Goal: Information Seeking & Learning: Find specific fact

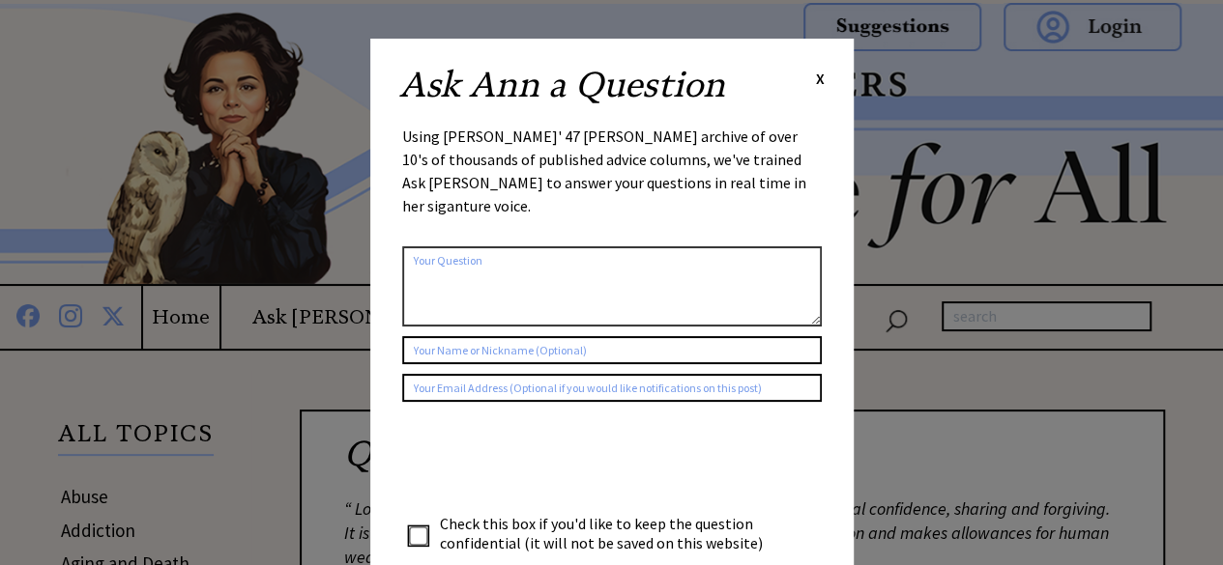
click at [812, 75] on div "Ask [PERSON_NAME] a Question X" at bounding box center [611, 95] width 425 height 54
click at [820, 80] on span "X" at bounding box center [820, 78] width 9 height 19
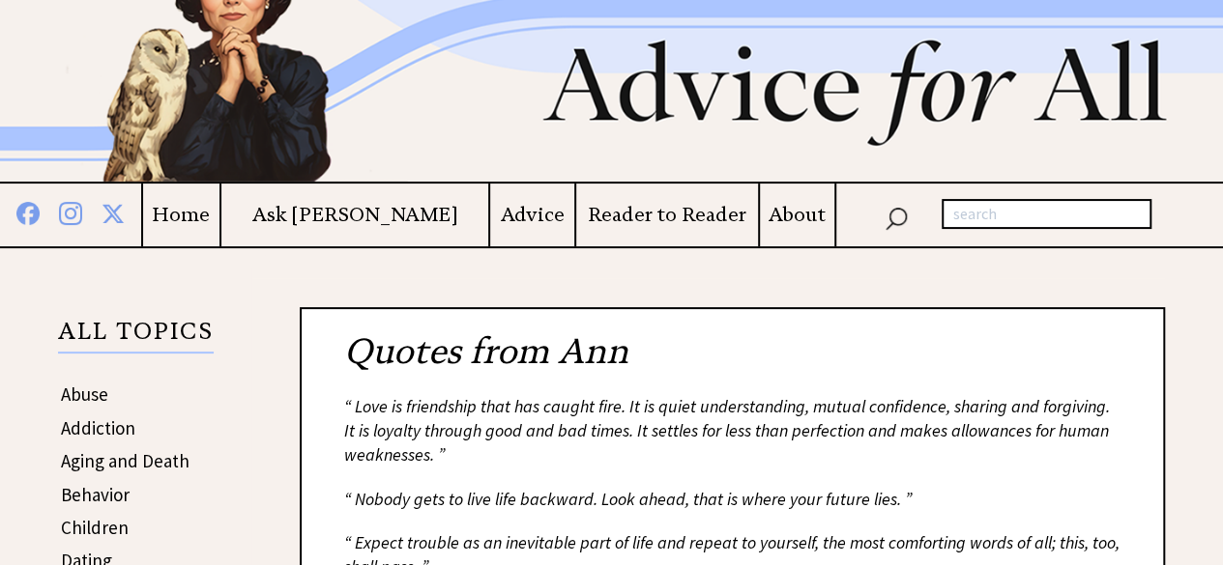
scroll to position [193, 0]
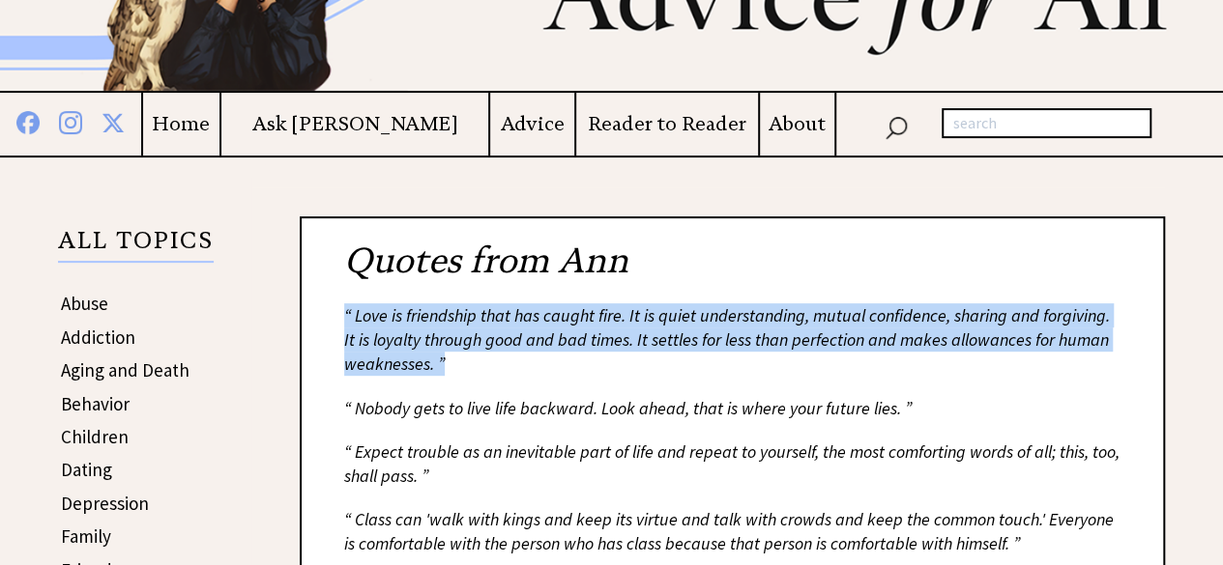
drag, startPoint x: 450, startPoint y: 364, endPoint x: 344, endPoint y: 314, distance: 117.6
click at [344, 314] on div "“ Love is friendship that has caught fire. It is quiet understanding, mutual co…" at bounding box center [732, 340] width 776 height 73
copy div "“ Love is friendship that has caught fire. It is quiet understanding, mutual co…"
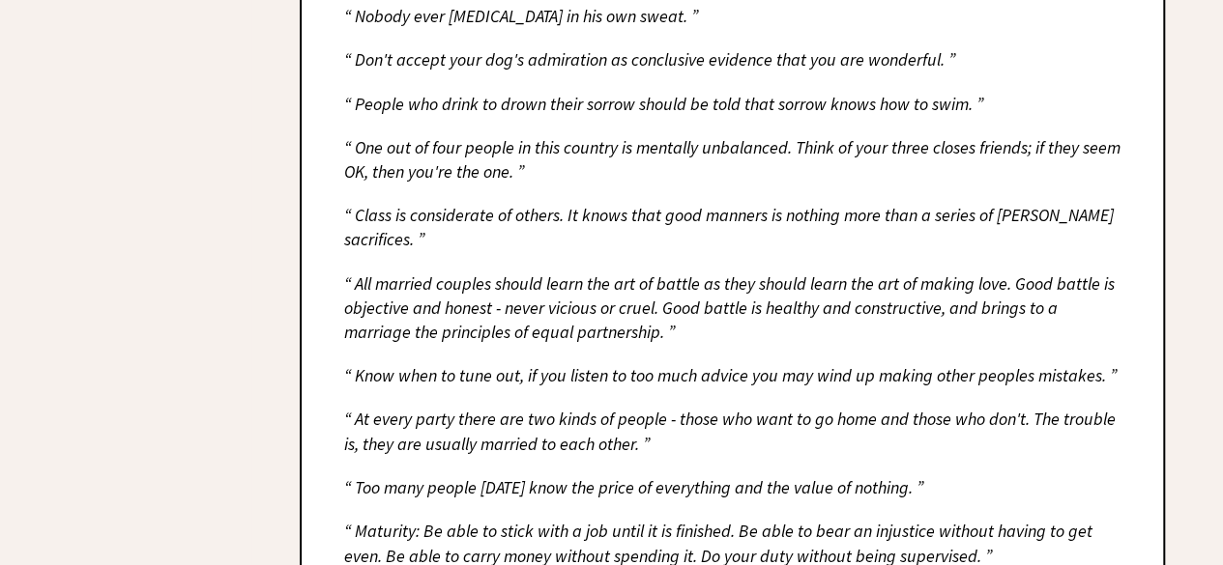
scroll to position [1257, 0]
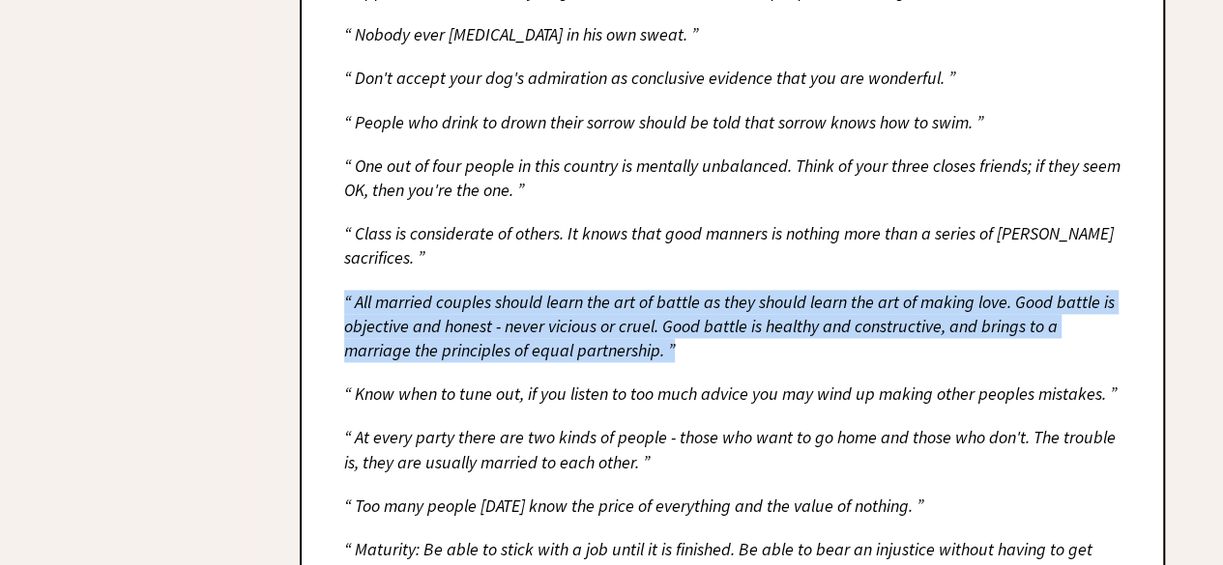
drag, startPoint x: 679, startPoint y: 325, endPoint x: 315, endPoint y: 275, distance: 366.8
click at [313, 275] on div "Quotes from [PERSON_NAME] “ Love is friendship that has caught fire. It is quie…" at bounding box center [732, 134] width 865 height 1963
copy div "“ All married couples should learn the art of battle as they should learn the a…"
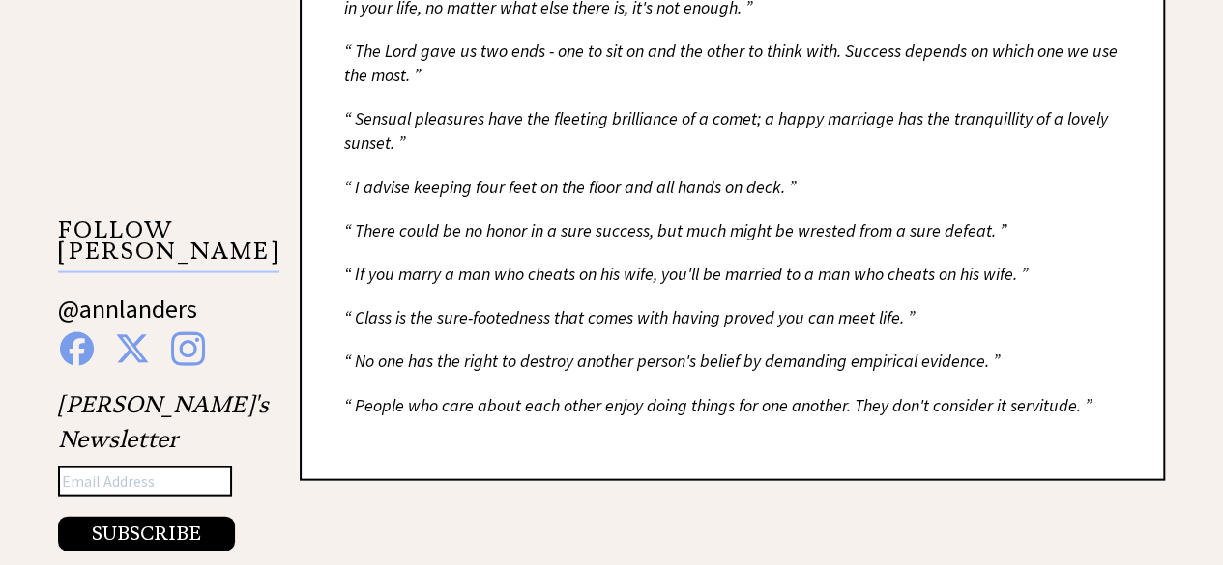
scroll to position [1933, 0]
